Goal: Task Accomplishment & Management: Use online tool/utility

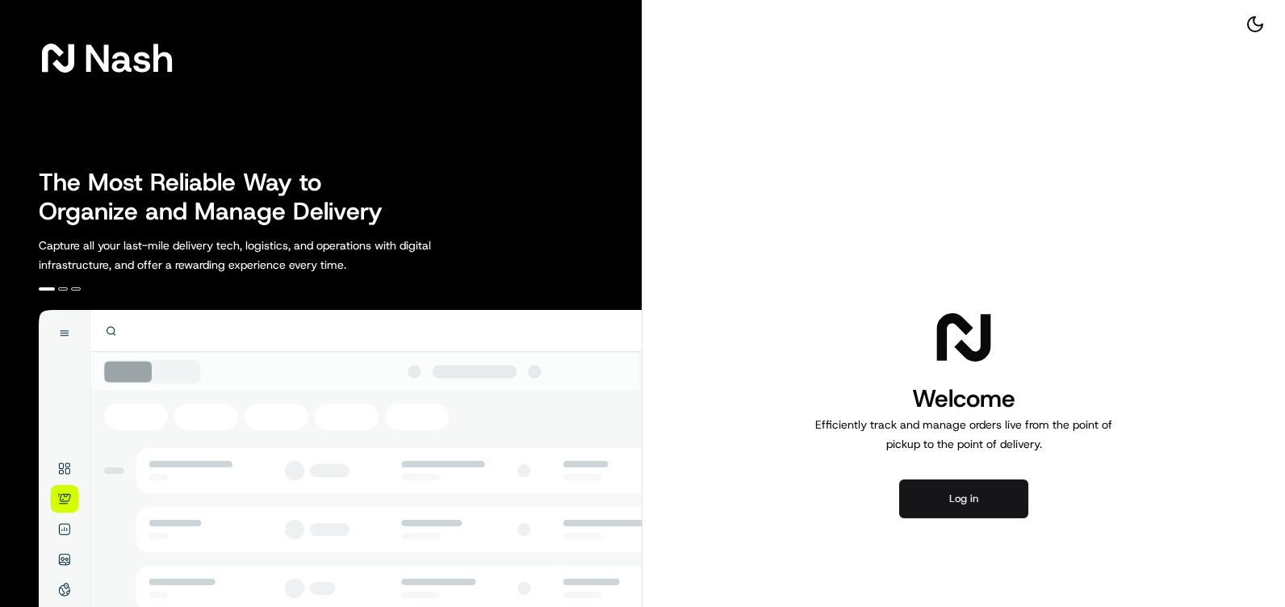
click at [968, 498] on button "Log in" at bounding box center [963, 498] width 129 height 39
click at [952, 493] on button "Log in" at bounding box center [963, 498] width 129 height 39
click at [966, 491] on button "Log in" at bounding box center [963, 498] width 129 height 39
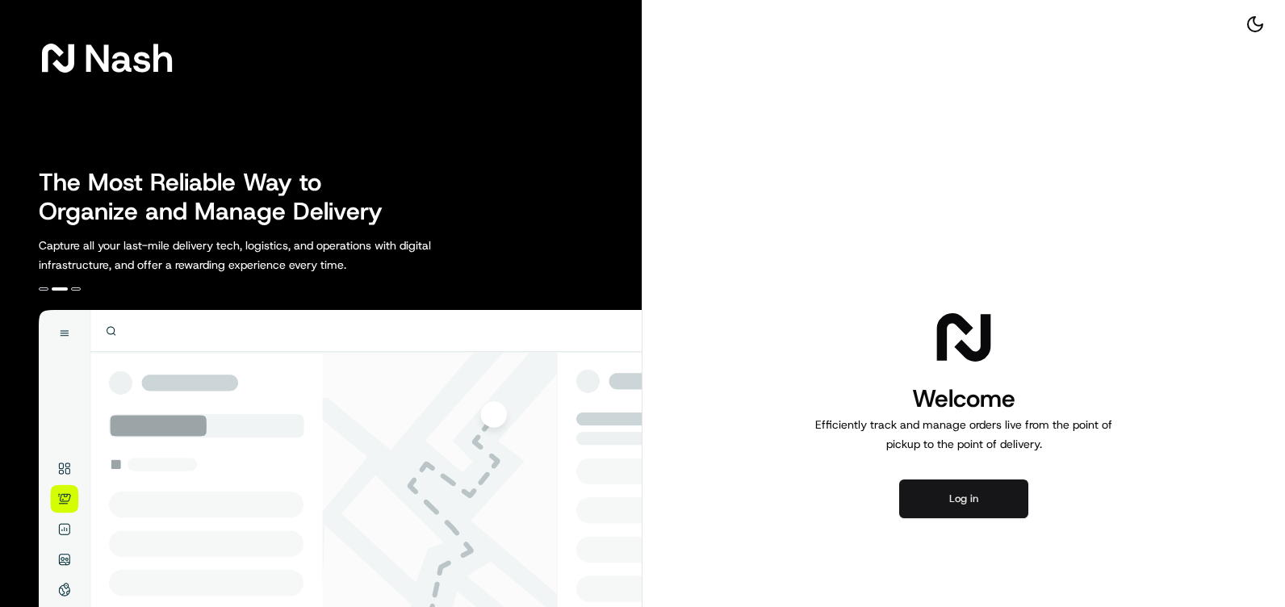
click at [977, 500] on button "Log in" at bounding box center [963, 498] width 129 height 39
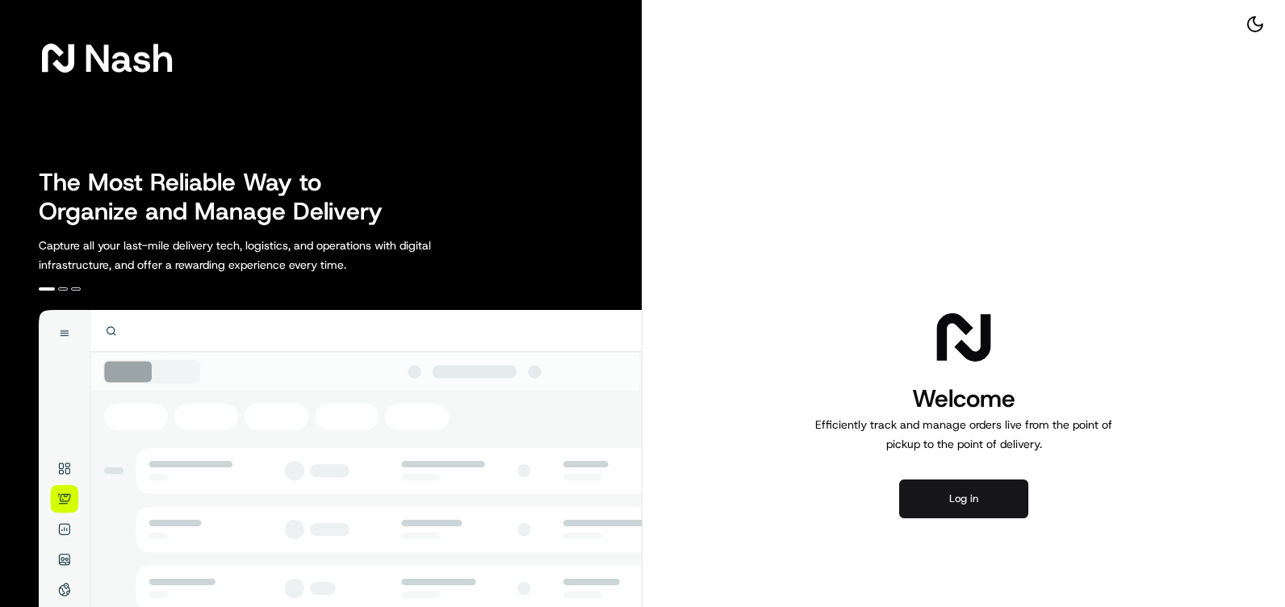
click at [984, 508] on button "Log in" at bounding box center [963, 498] width 129 height 39
click at [977, 505] on button "Log in" at bounding box center [963, 498] width 129 height 39
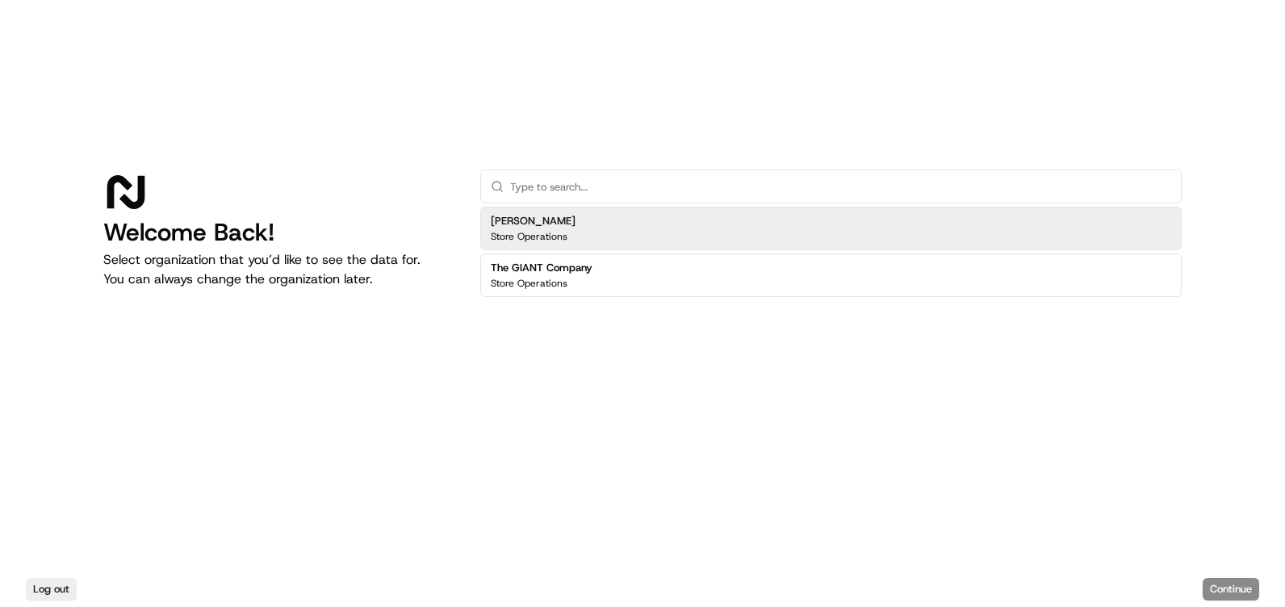
click at [563, 234] on p "Store Operations" at bounding box center [529, 236] width 77 height 13
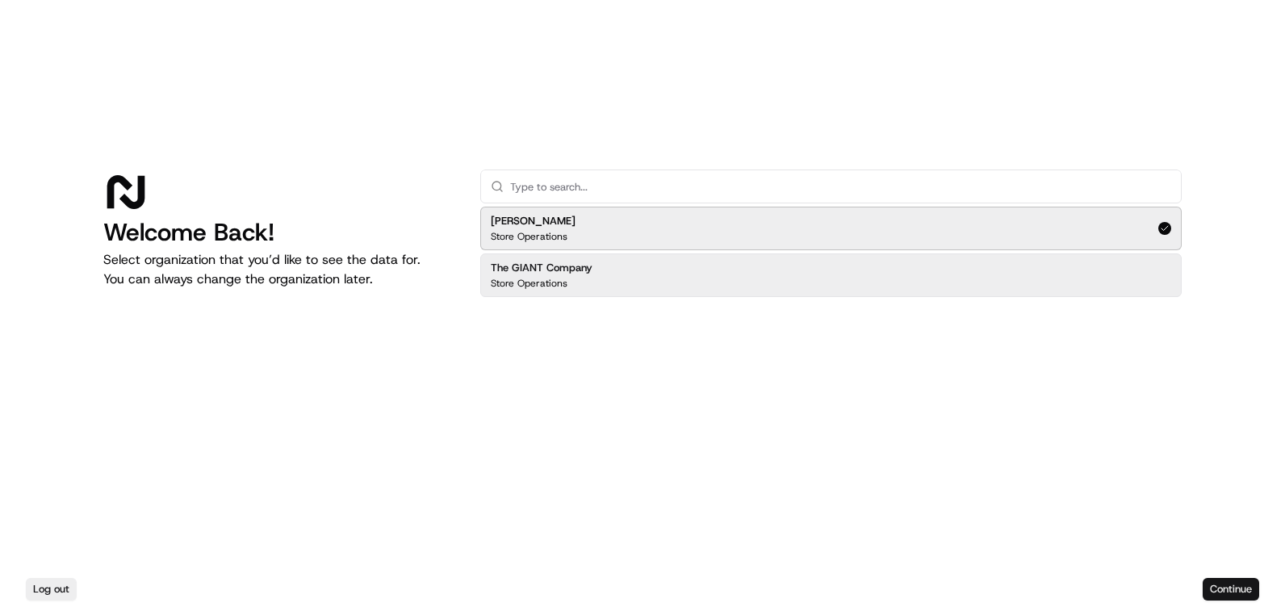
click at [1244, 583] on button "Continue" at bounding box center [1231, 589] width 56 height 23
